Goal: Task Accomplishment & Management: Manage account settings

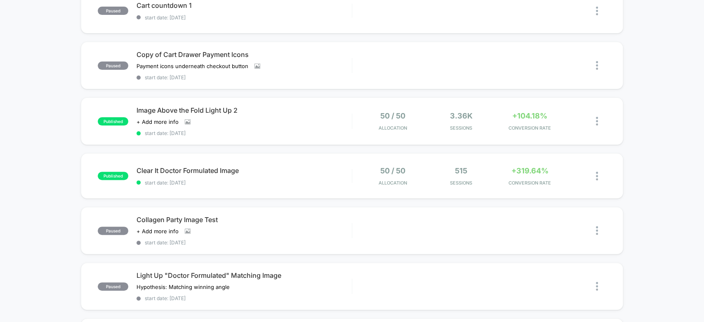
scroll to position [112, 0]
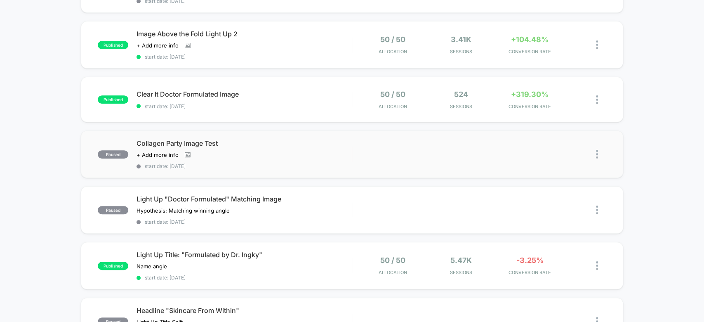
scroll to position [179, 0]
click at [600, 261] on div at bounding box center [601, 264] width 10 height 19
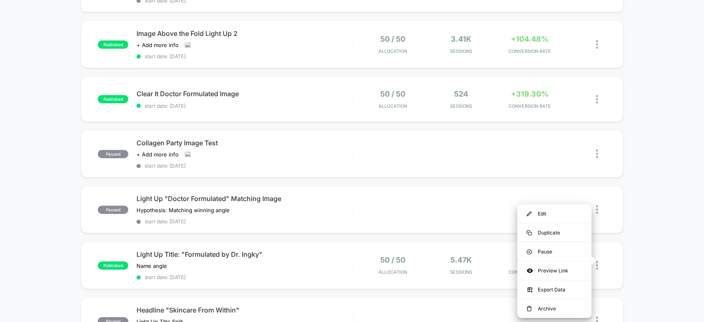
click at [648, 237] on div "paused Cart countdown 1 start date: 06/09/2025 Edit Duplicate Preview Start pau…" at bounding box center [352, 258] width 704 height 695
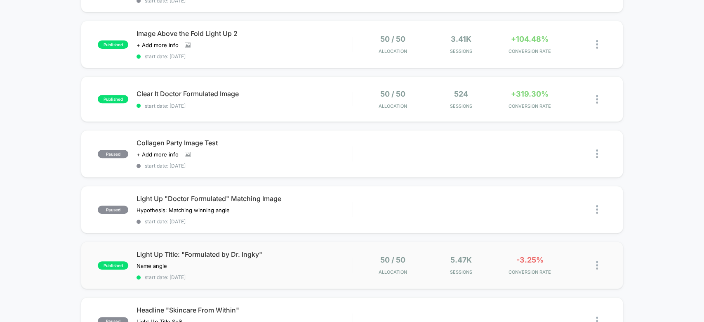
click at [597, 262] on img at bounding box center [597, 265] width 2 height 9
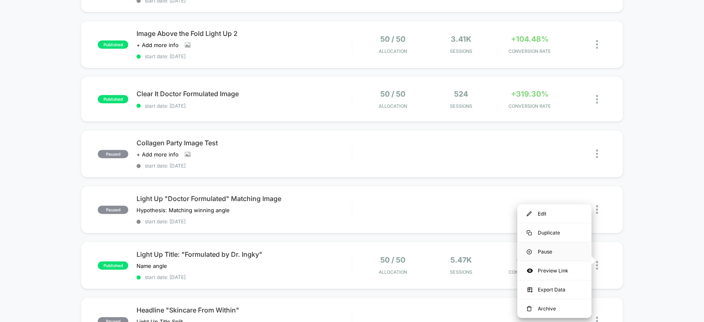
click at [566, 250] on div "Pause" at bounding box center [554, 251] width 74 height 19
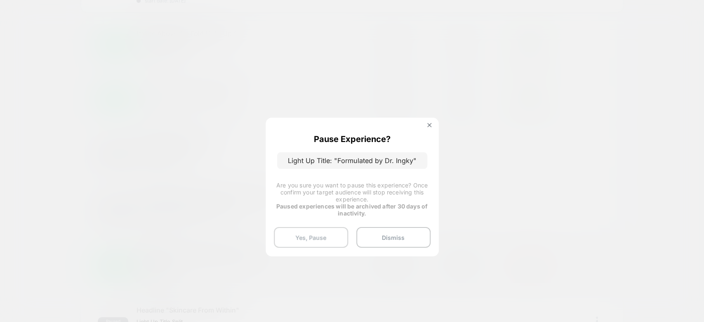
click at [329, 235] on button "Yes, Pause" at bounding box center [311, 237] width 74 height 21
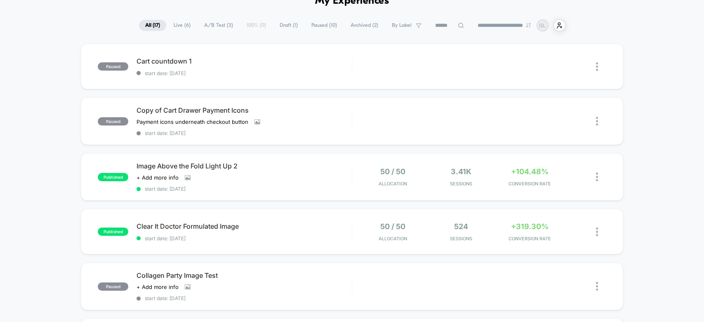
scroll to position [47, 0]
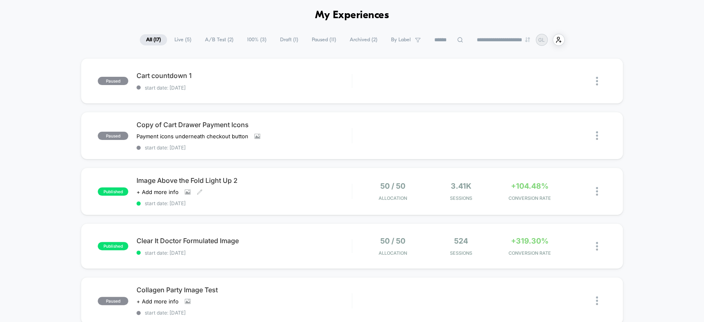
scroll to position [40, 0]
